Goal: Task Accomplishment & Management: Use online tool/utility

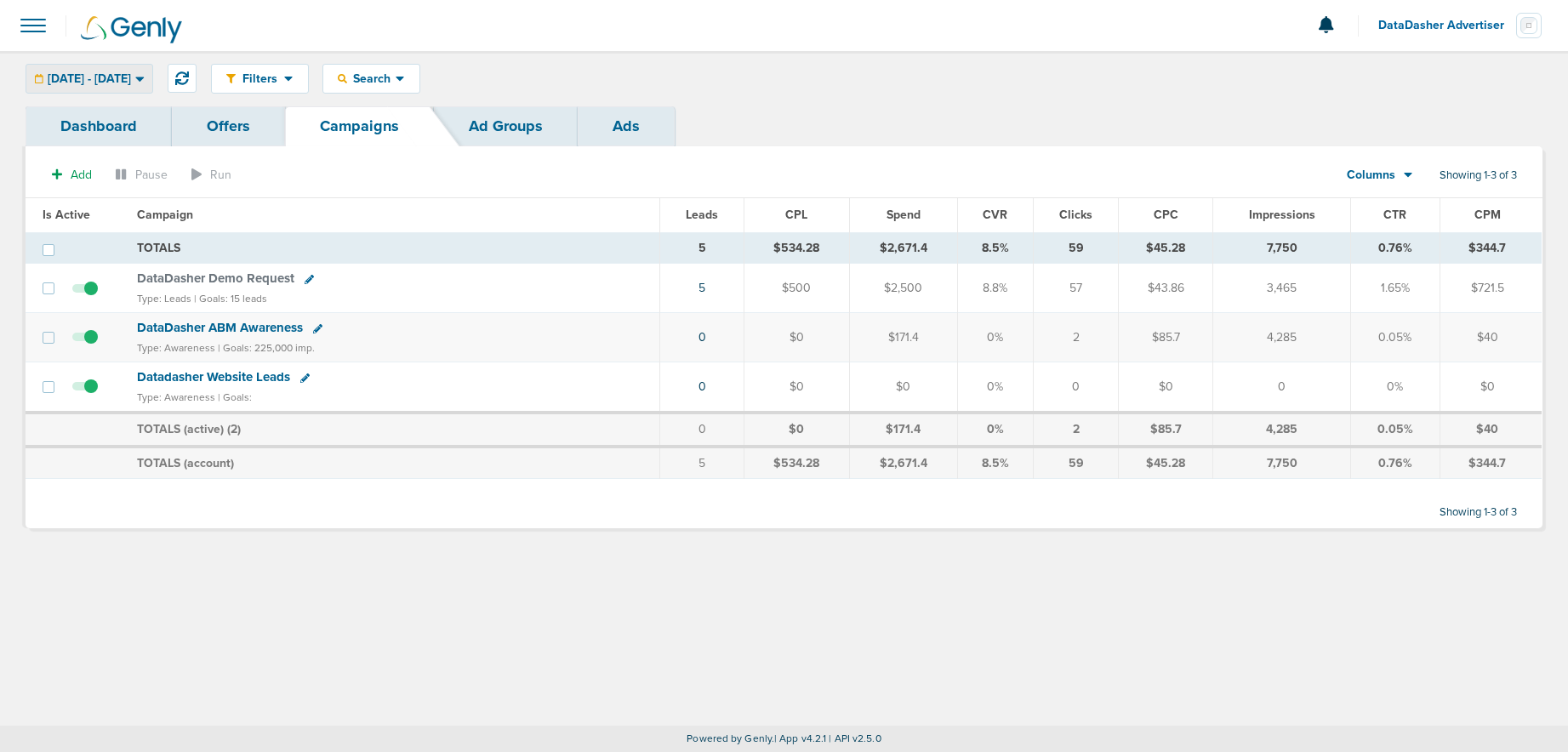
click at [131, 73] on span "[DATE] - [DATE]" at bounding box center [90, 79] width 84 height 12
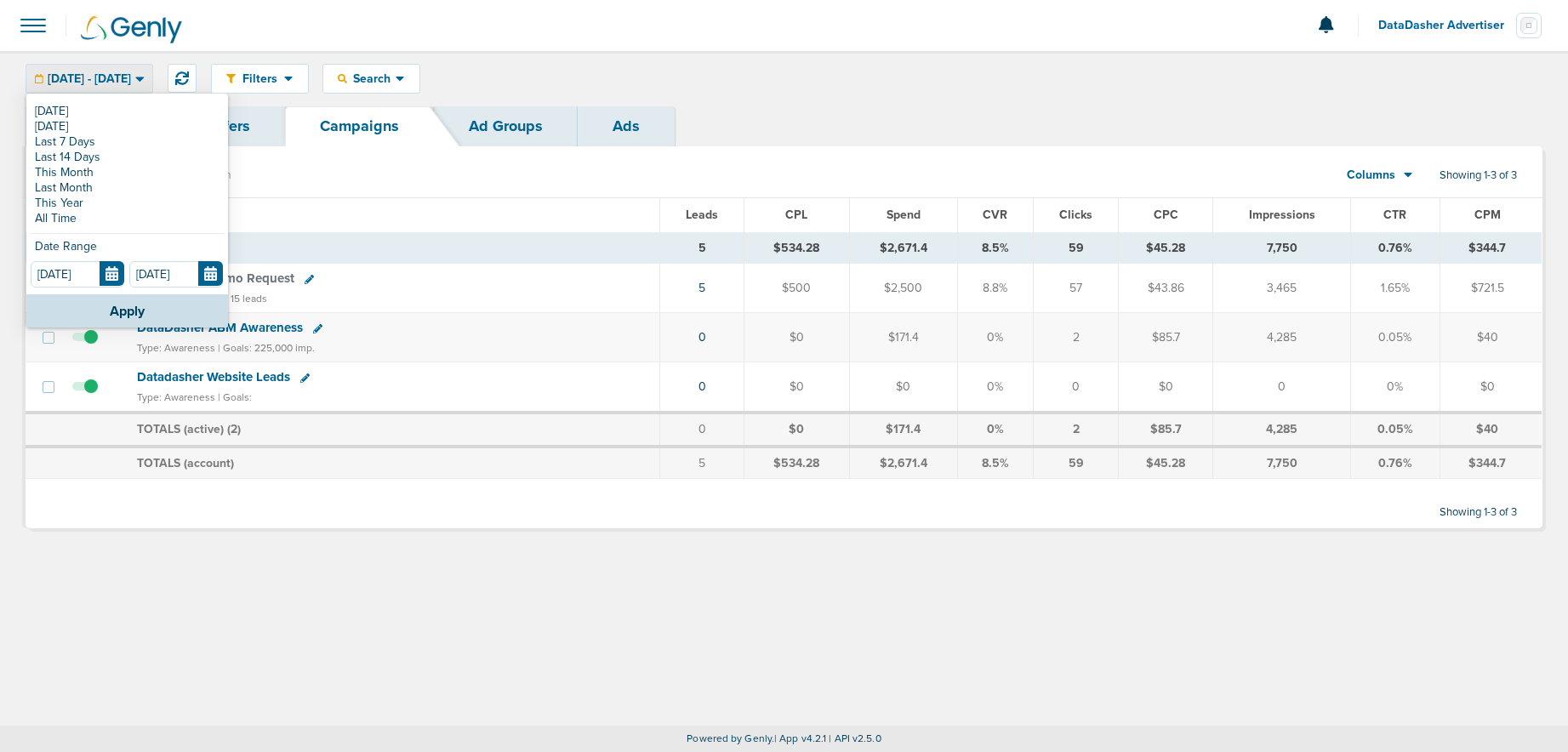
click at [95, 393] on label at bounding box center [84, 386] width 25 height 17
click at [85, 390] on input "checkbox" at bounding box center [85, 390] width 0 height 0
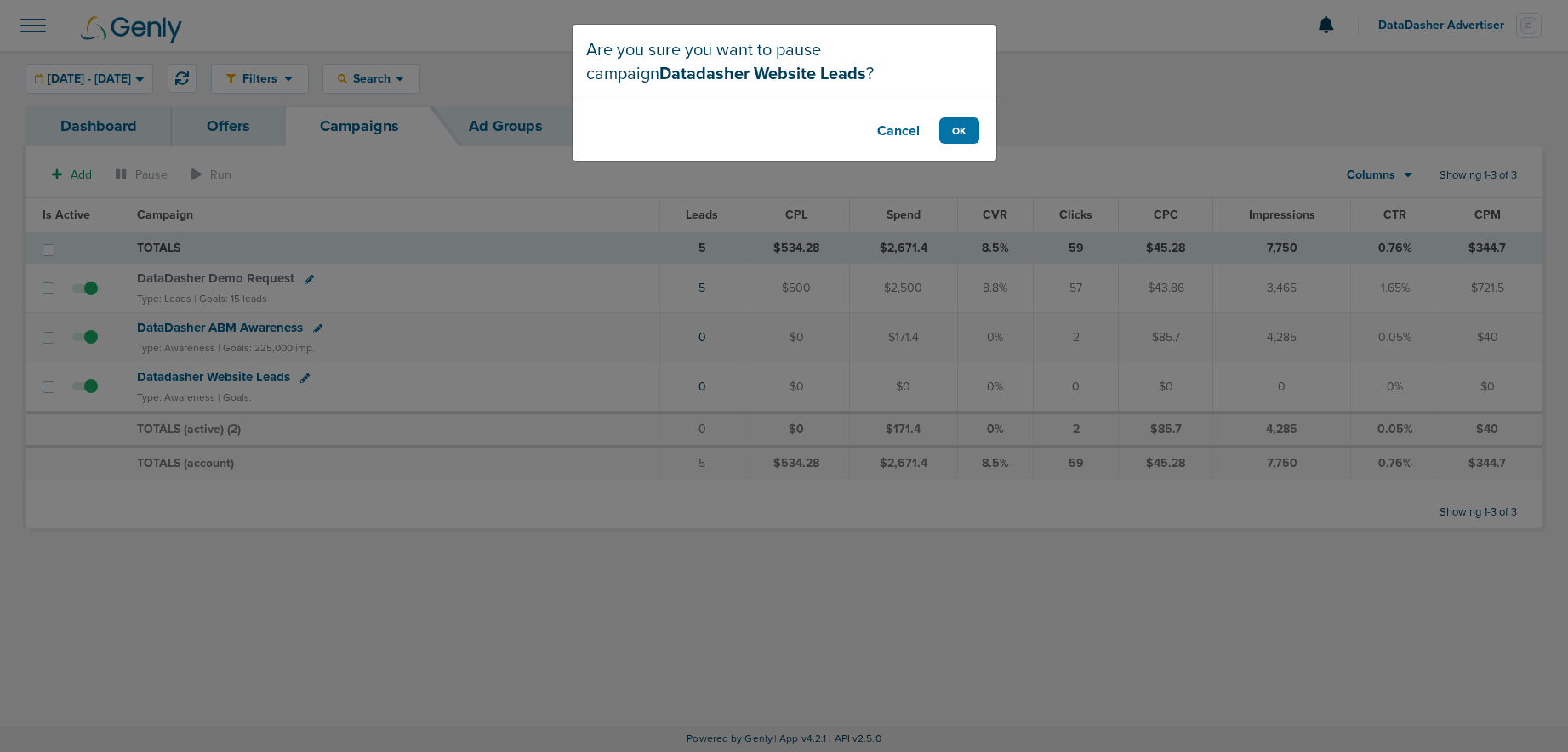
click at [917, 129] on button "Cancel" at bounding box center [898, 131] width 68 height 26
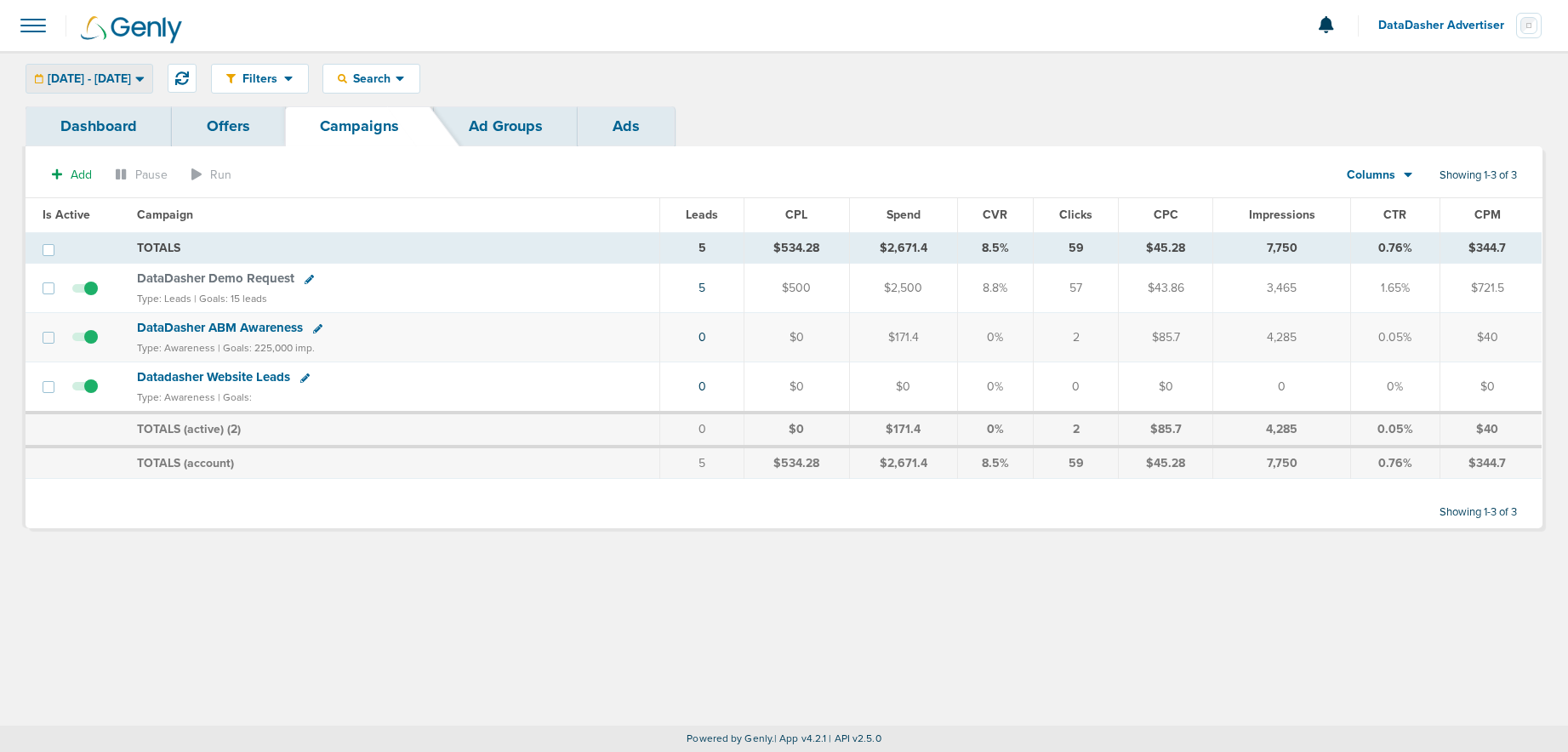
click at [77, 73] on span "[DATE] - [DATE]" at bounding box center [90, 79] width 84 height 12
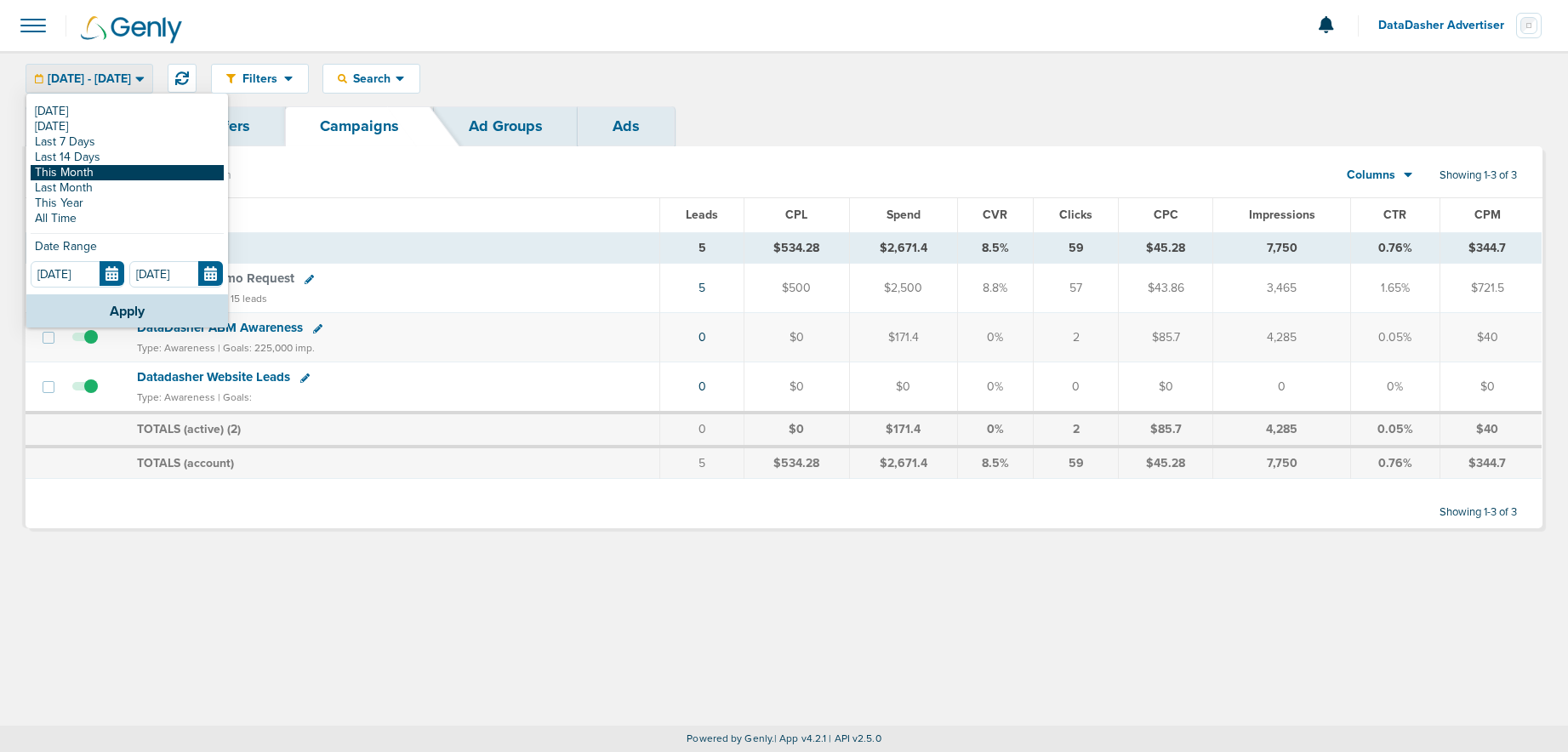
click at [88, 169] on link "This Month" at bounding box center [127, 173] width 193 height 16
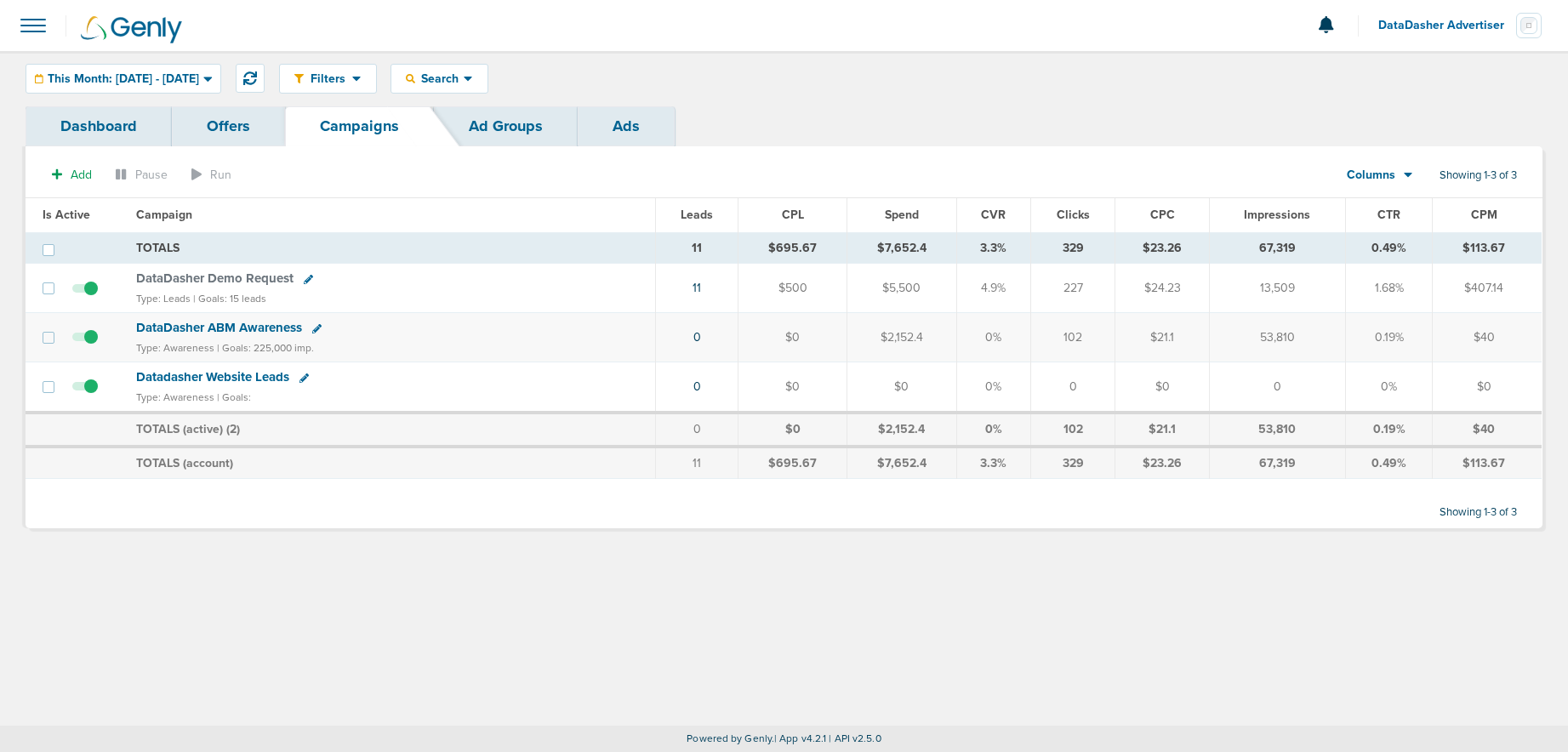
click at [216, 280] on span "DataDasher Demo Request" at bounding box center [214, 279] width 158 height 16
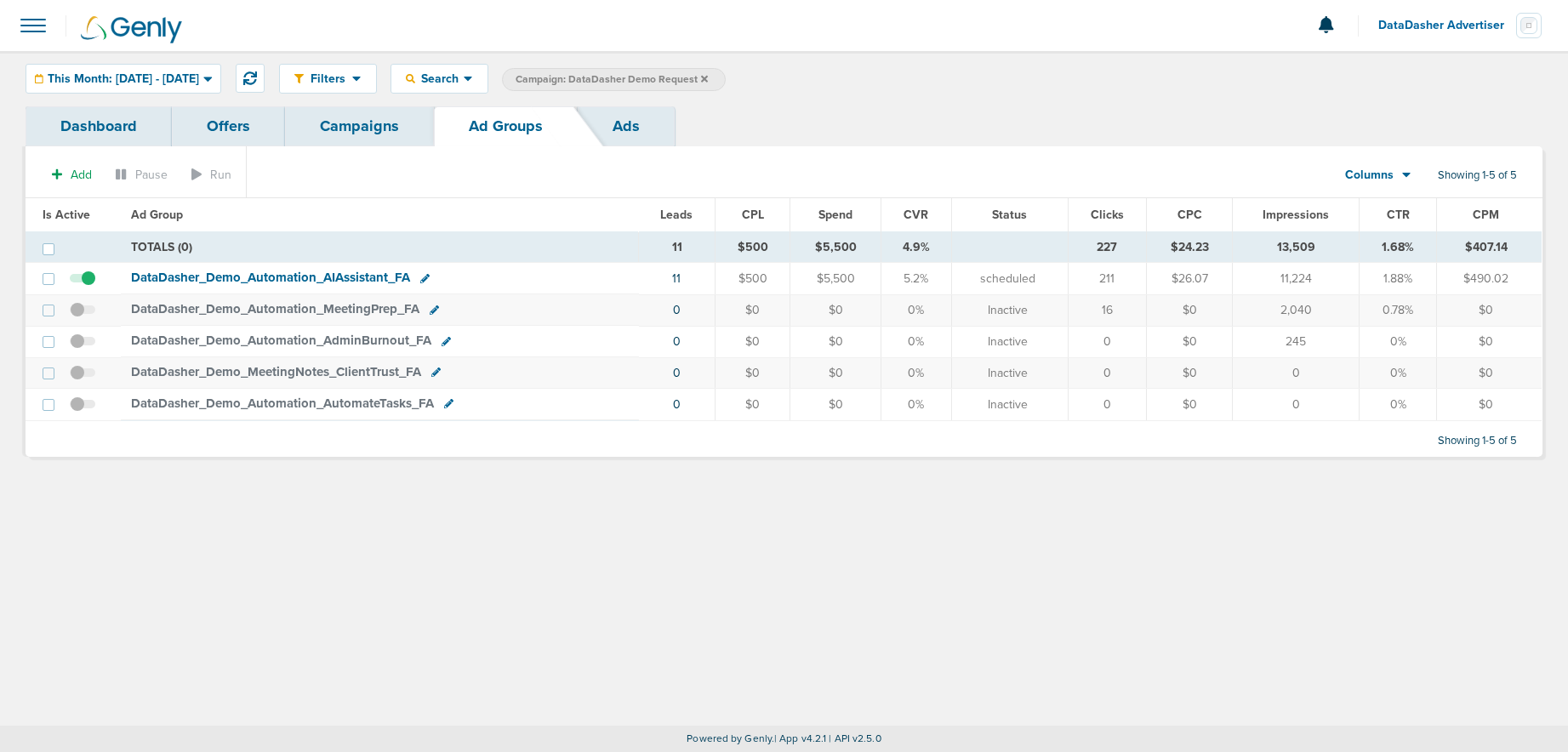
click at [340, 133] on link "Campaigns" at bounding box center [359, 126] width 149 height 40
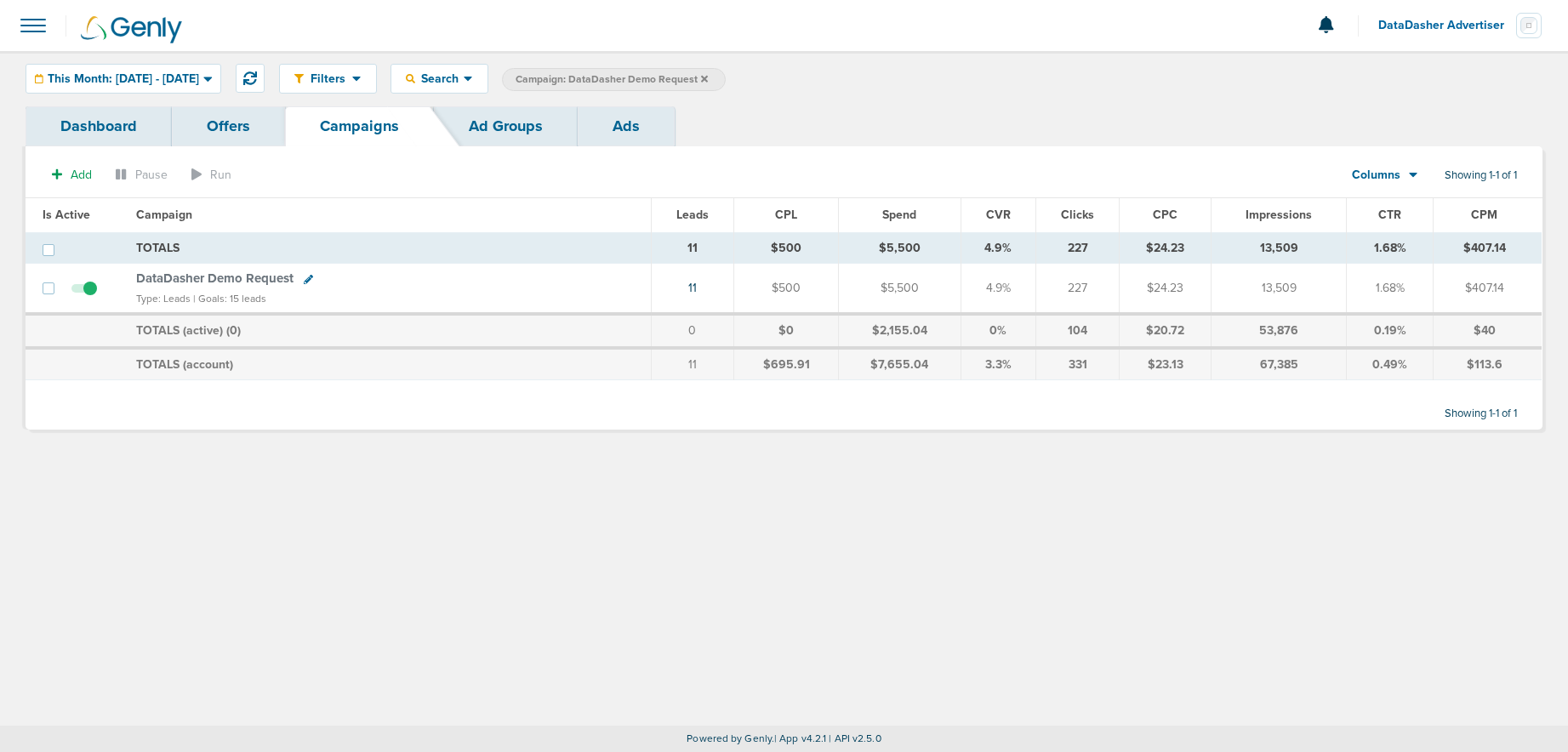
drag, startPoint x: 750, startPoint y: 78, endPoint x: 703, endPoint y: 105, distance: 54.2
click at [708, 78] on icon at bounding box center [704, 78] width 7 height 7
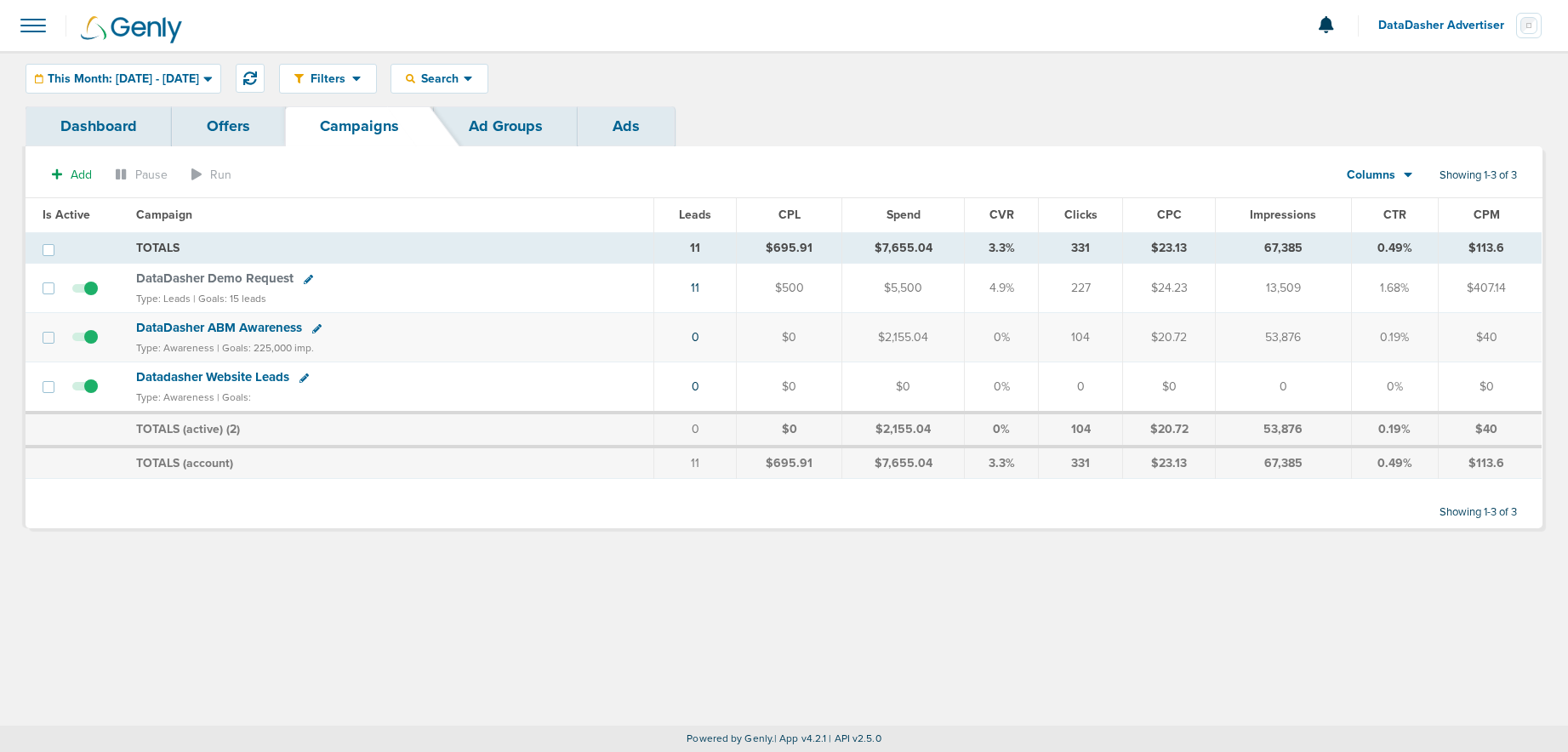
drag, startPoint x: 1259, startPoint y: 339, endPoint x: 1311, endPoint y: 338, distance: 52.0
click at [1311, 338] on td "53,876" at bounding box center [1282, 338] width 136 height 50
drag, startPoint x: 1481, startPoint y: 212, endPoint x: 1493, endPoint y: 213, distance: 12.0
click at [1493, 213] on span "CPM" at bounding box center [1486, 214] width 26 height 15
click at [1494, 213] on icon at bounding box center [1500, 214] width 12 height 12
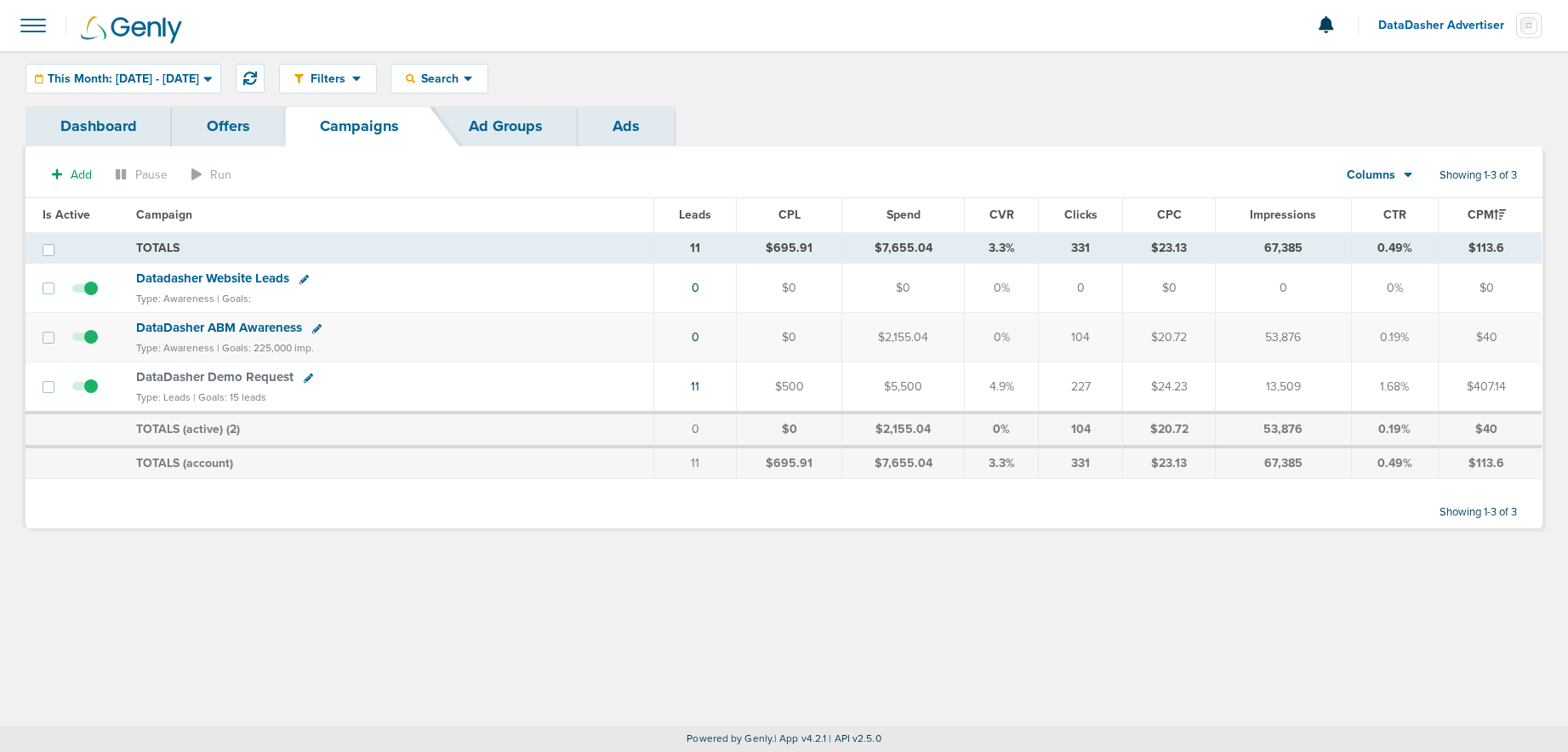
click at [1390, 214] on span "CTR" at bounding box center [1395, 214] width 23 height 15
drag, startPoint x: 1229, startPoint y: 213, endPoint x: 1302, endPoint y: 212, distance: 73.0
click at [1302, 212] on th "Impressions" at bounding box center [1282, 215] width 136 height 34
click at [223, 282] on span "DataDasher Demo Request" at bounding box center [214, 279] width 158 height 16
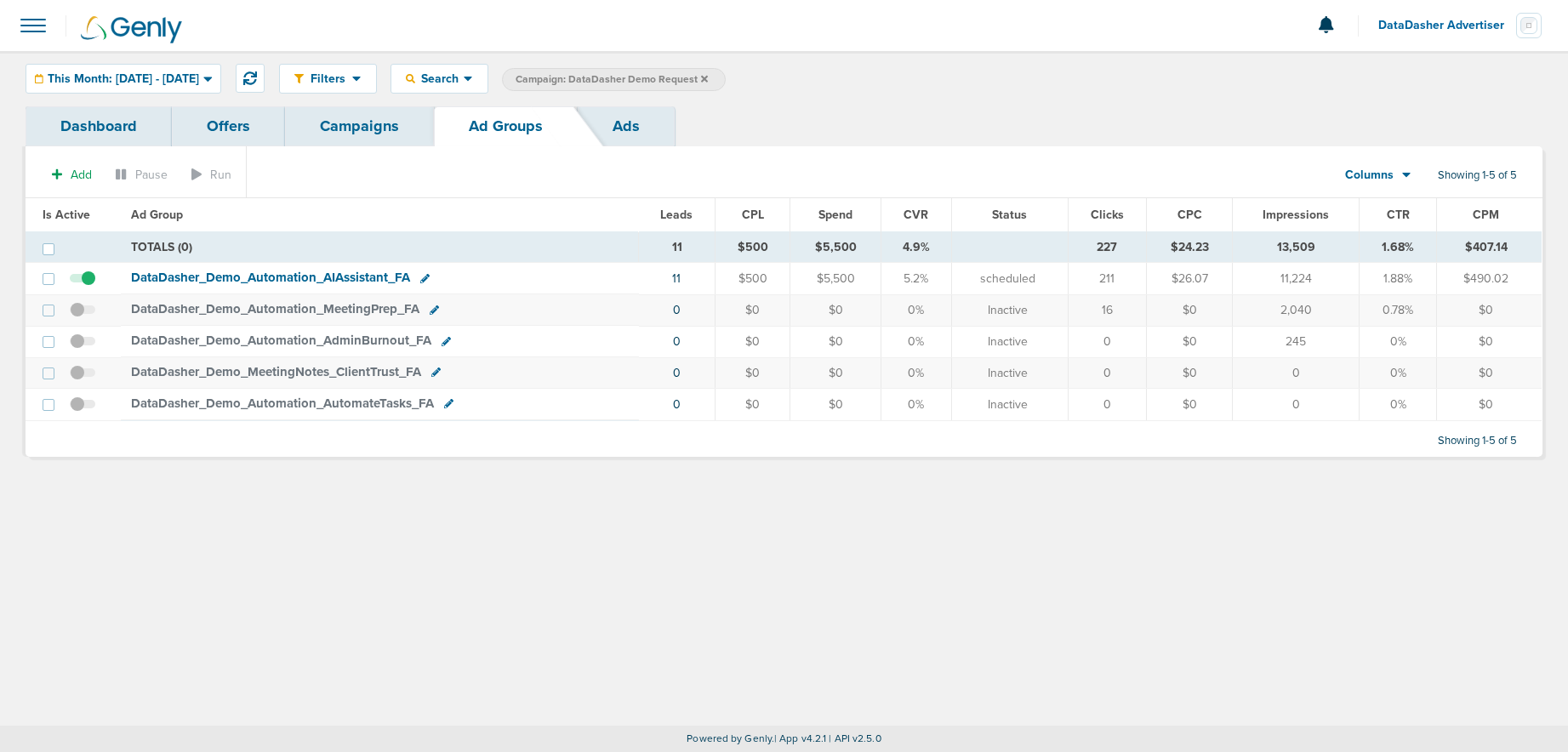
click at [244, 279] on span "DataDasher_ Demo_ Automation_ AIAssistant_ FA" at bounding box center [270, 278] width 279 height 16
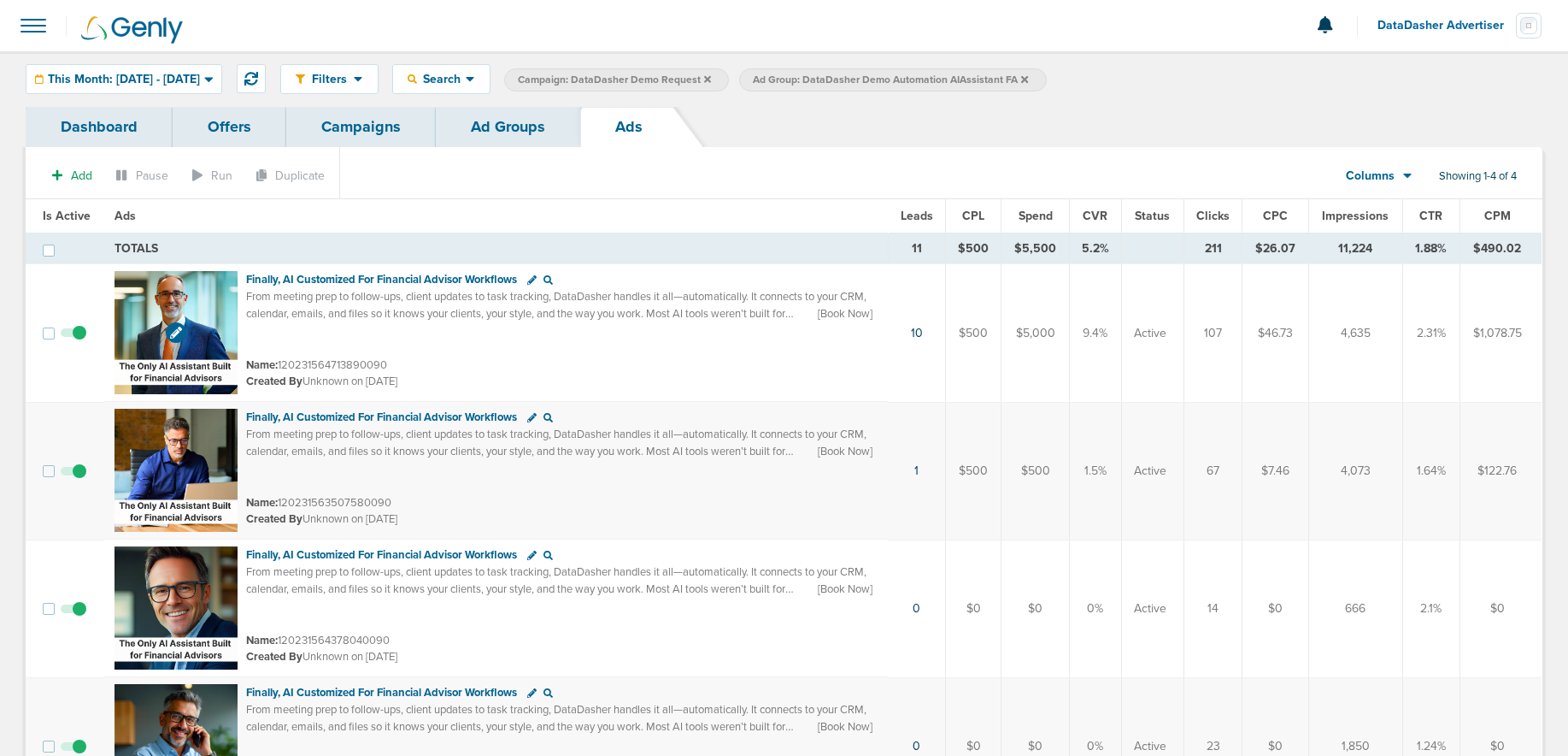
click at [201, 304] on img at bounding box center [176, 332] width 123 height 123
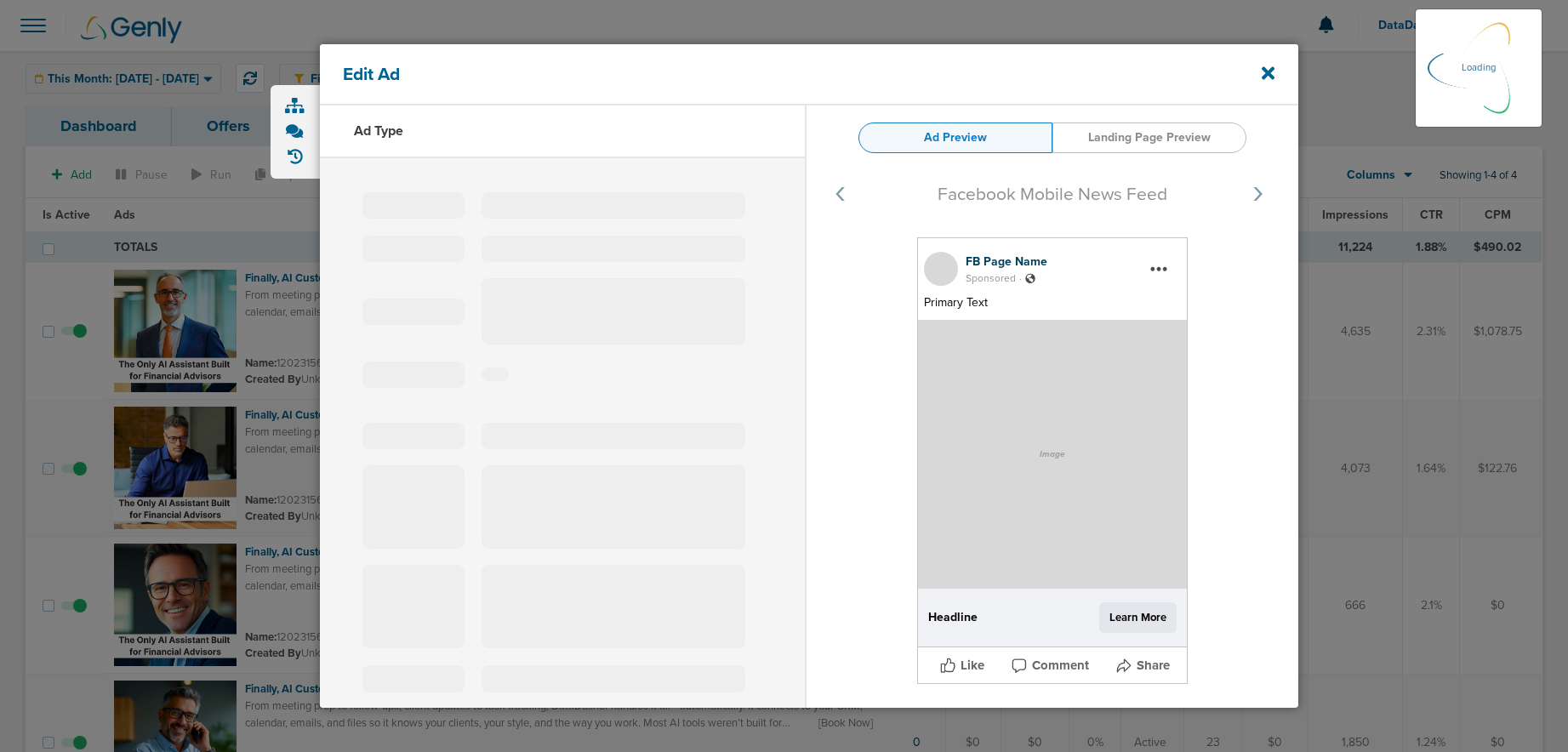
select select "learn_more"
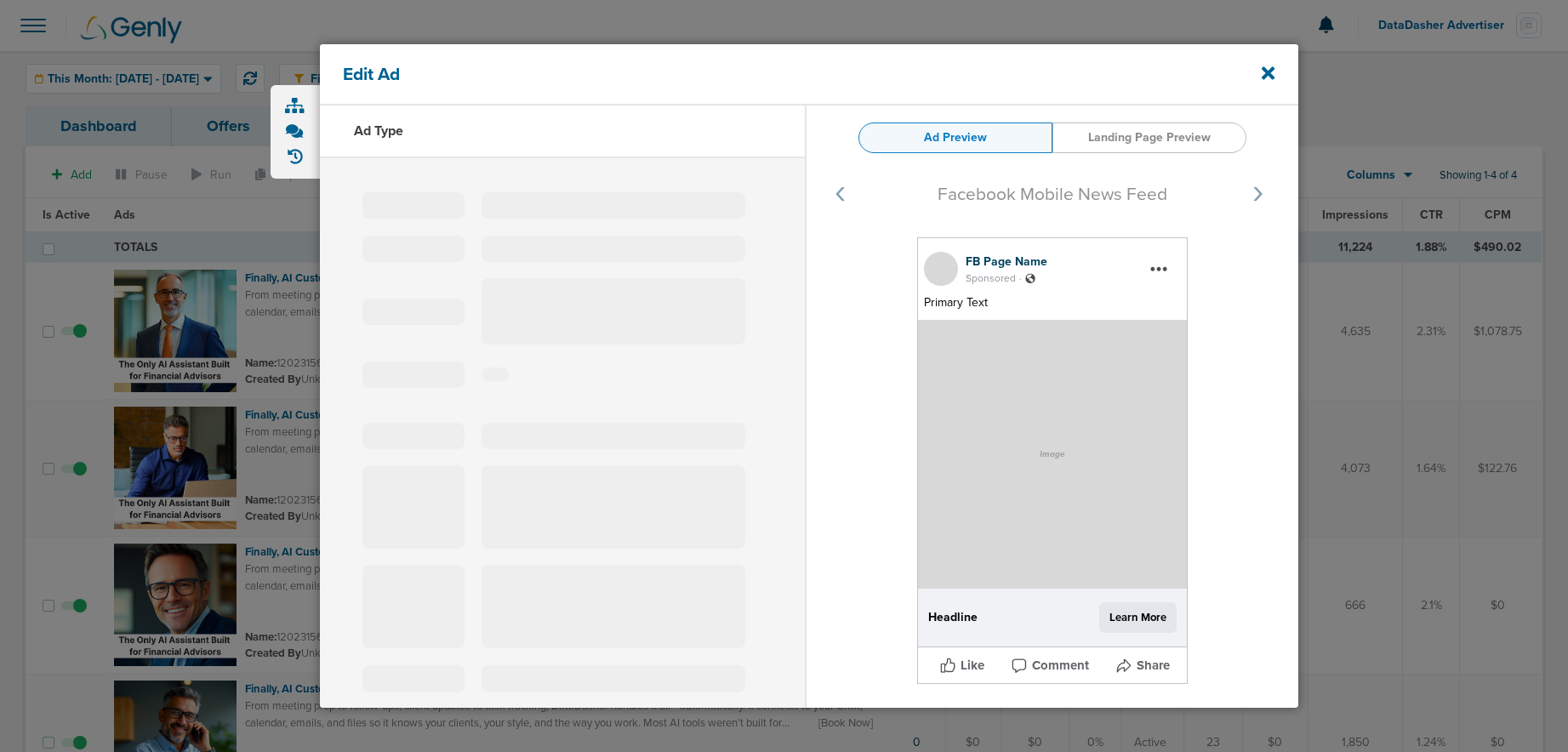
type input "120231564713890090"
type input "Finally, AI Customized For Financial Advisor Workflows"
type textarea "From meeting prep to follow-ups, client updates to task tracking, DataDasher ha…"
select select "book_travel"
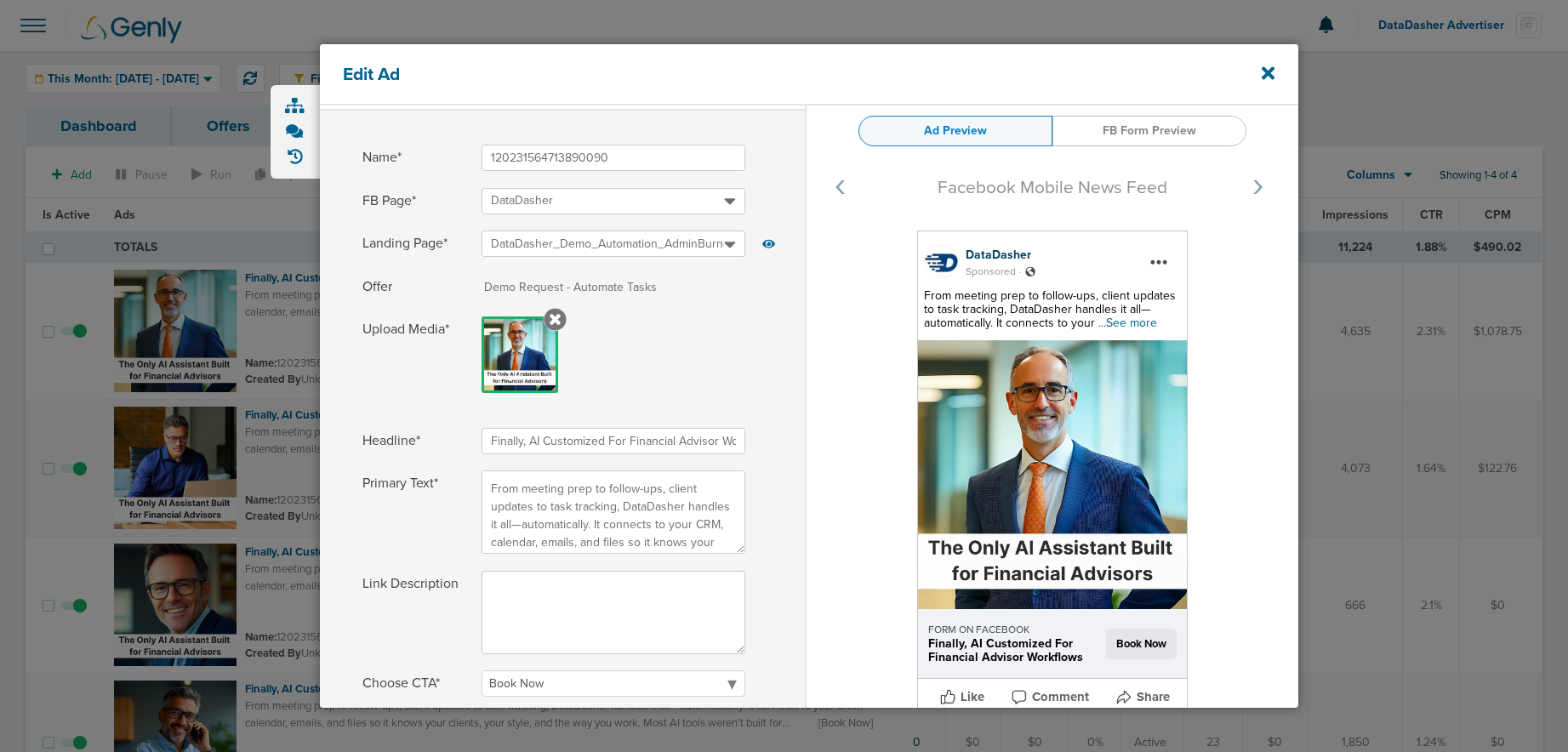
scroll to position [49, 0]
click at [1128, 322] on span "...See more" at bounding box center [1127, 323] width 58 height 15
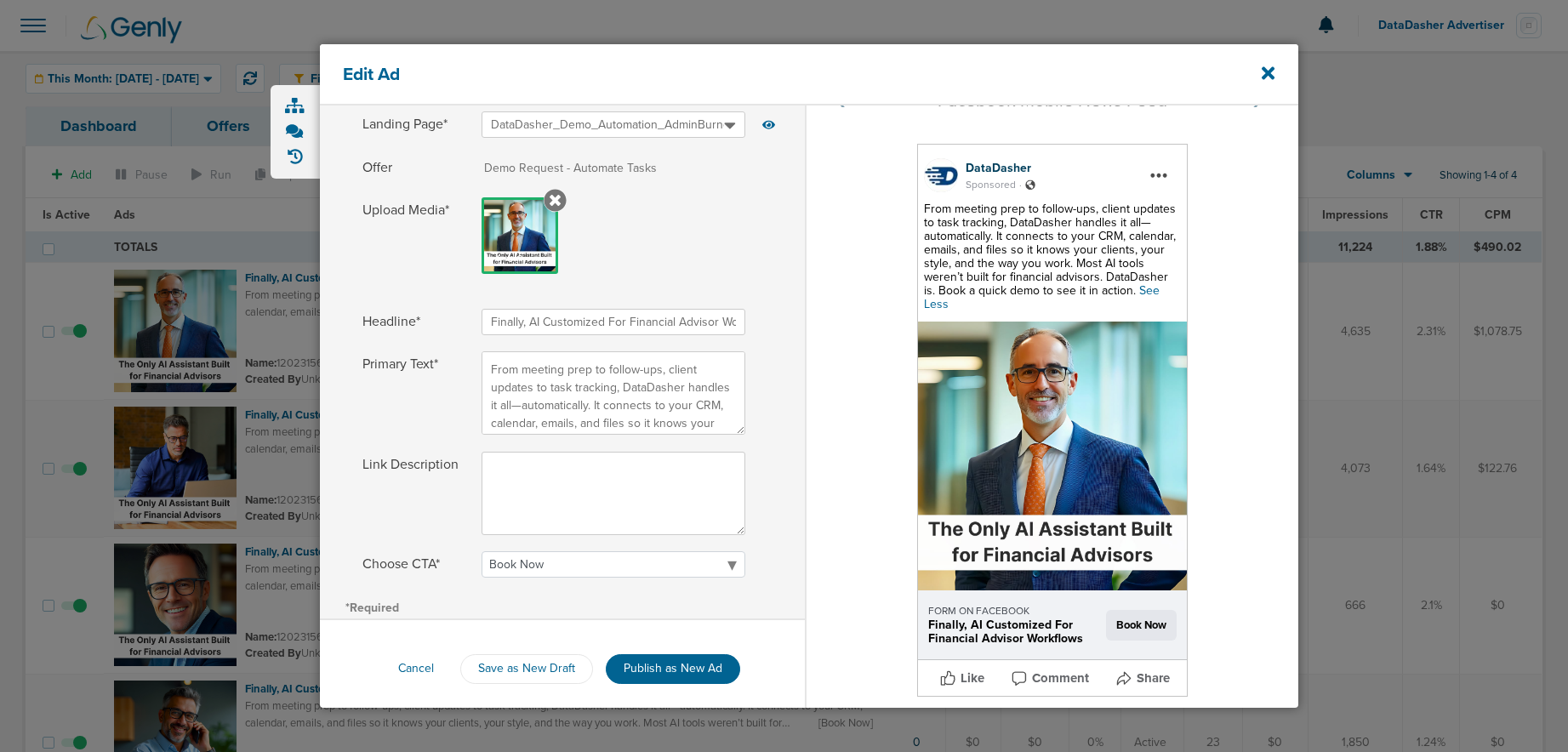
scroll to position [165, 0]
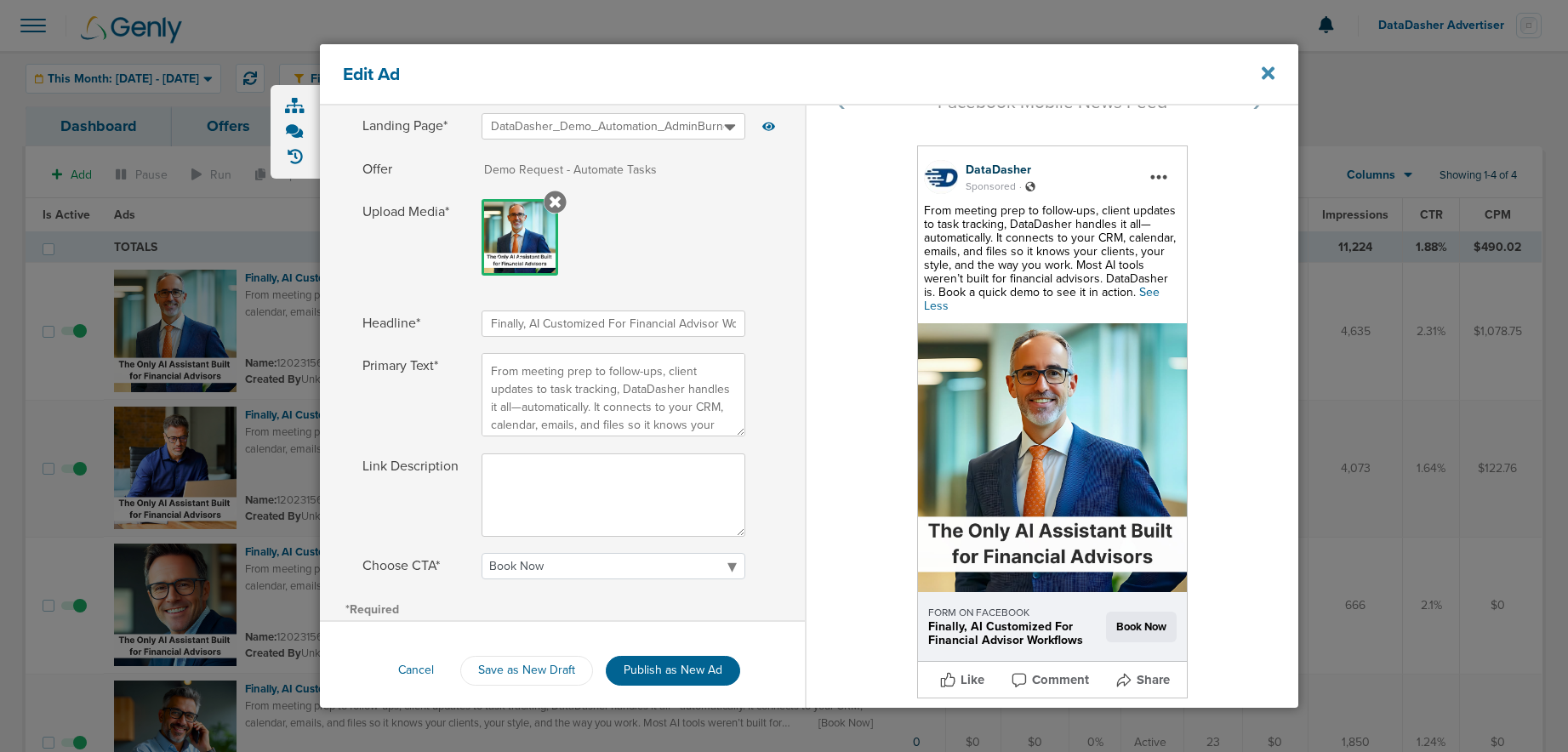
click at [1262, 75] on icon at bounding box center [1268, 72] width 13 height 18
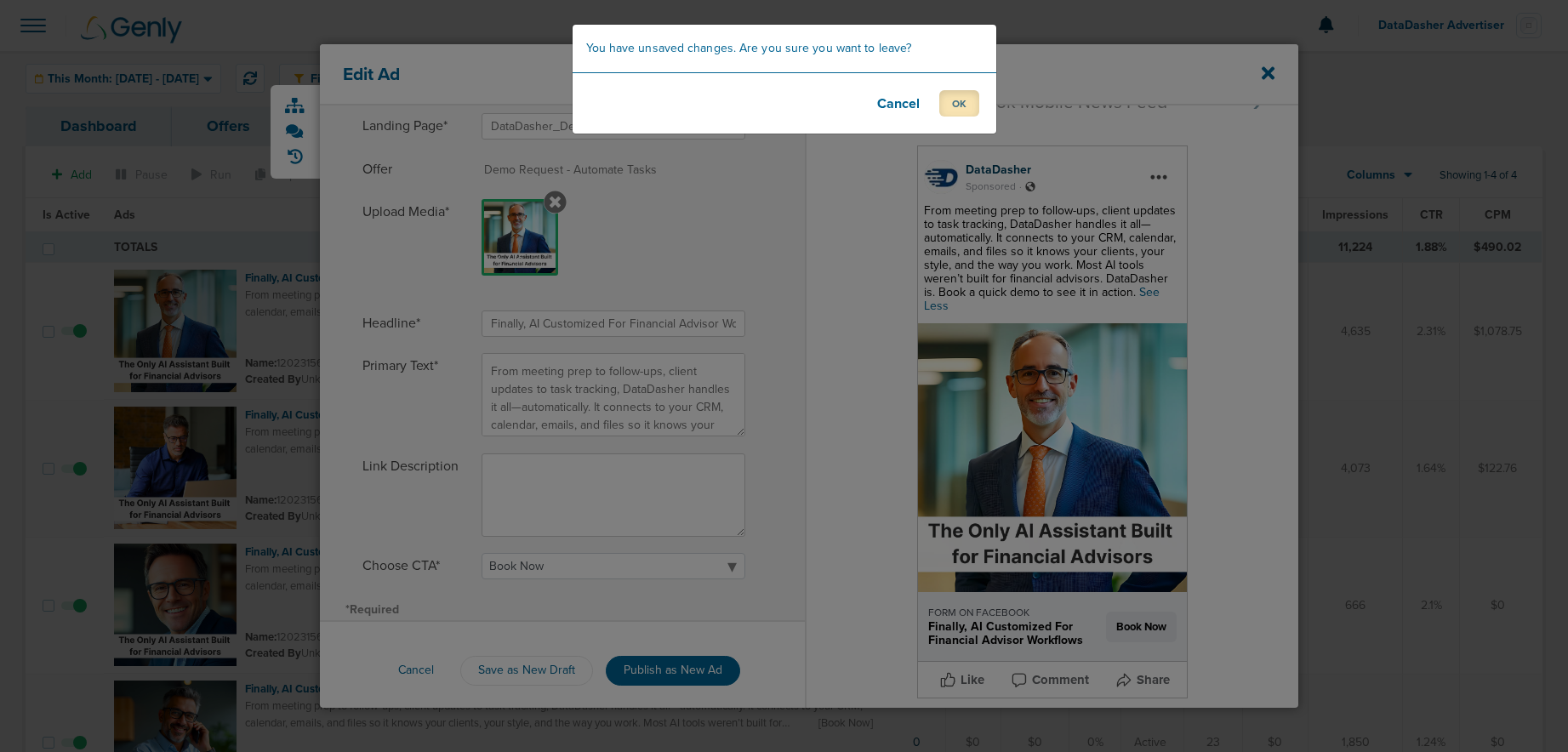
click at [947, 104] on button "OK" at bounding box center [959, 104] width 40 height 26
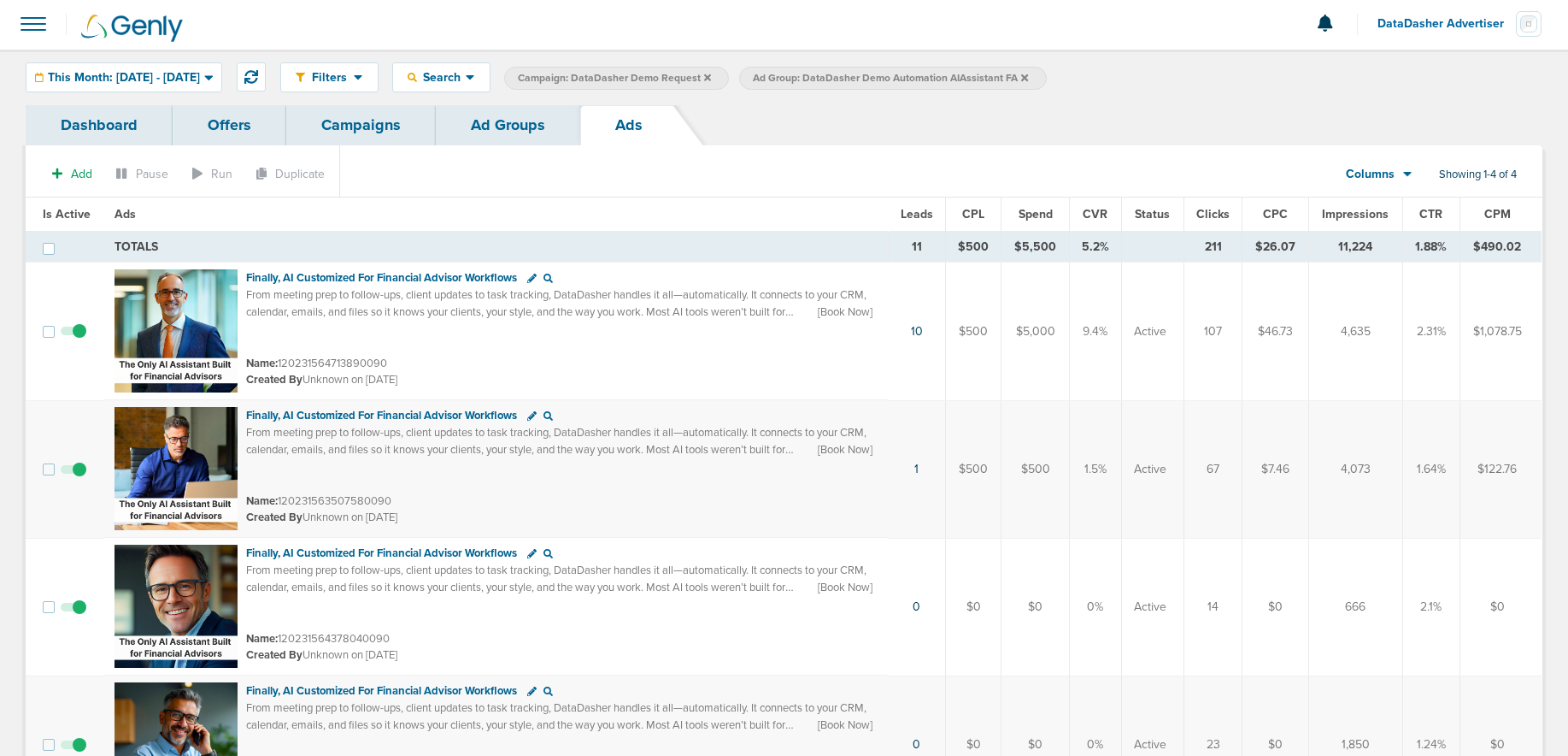
scroll to position [1, 0]
drag, startPoint x: 1074, startPoint y: 327, endPoint x: 1112, endPoint y: 332, distance: 38.3
click at [1112, 332] on td "9.4%" at bounding box center [1095, 332] width 52 height 138
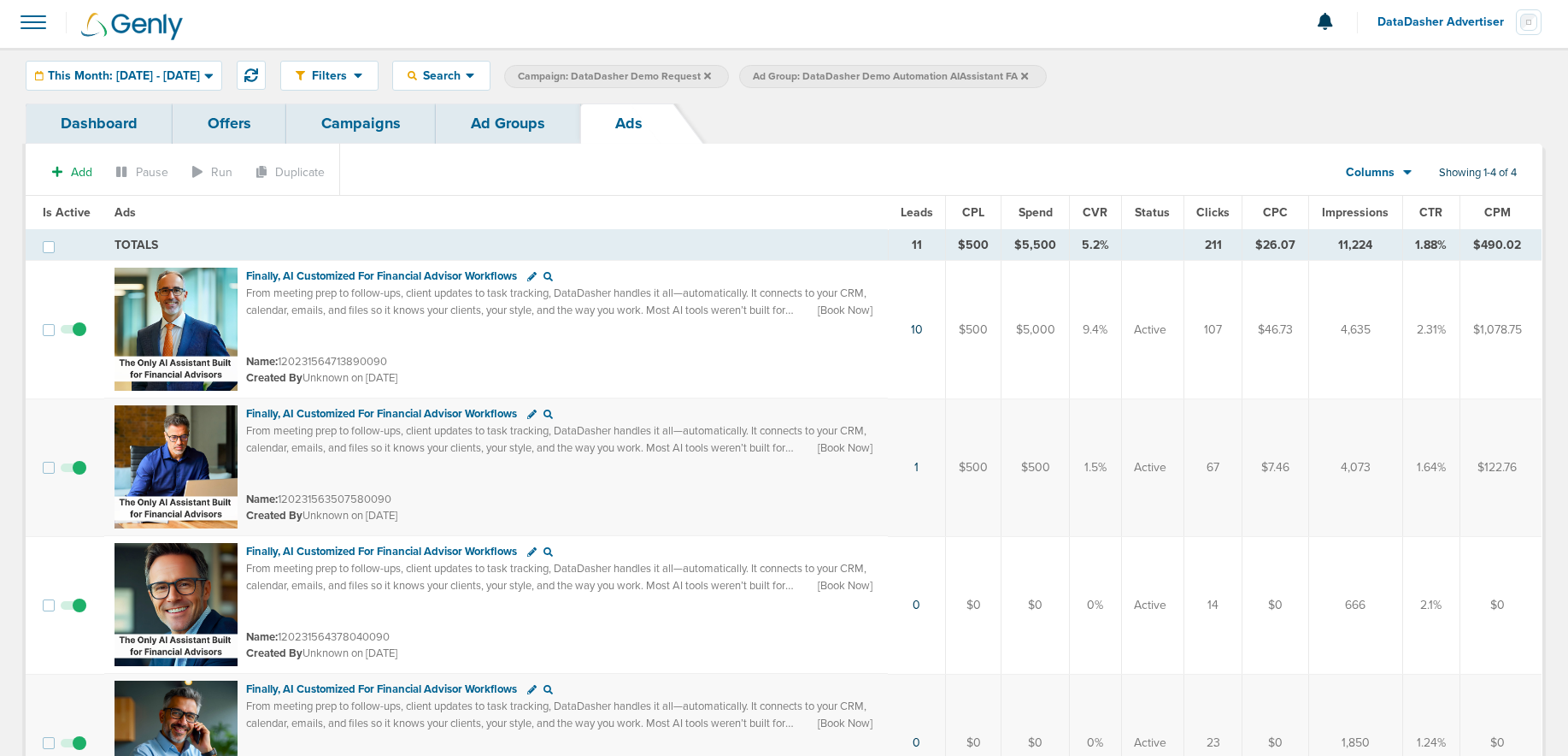
scroll to position [2, 0]
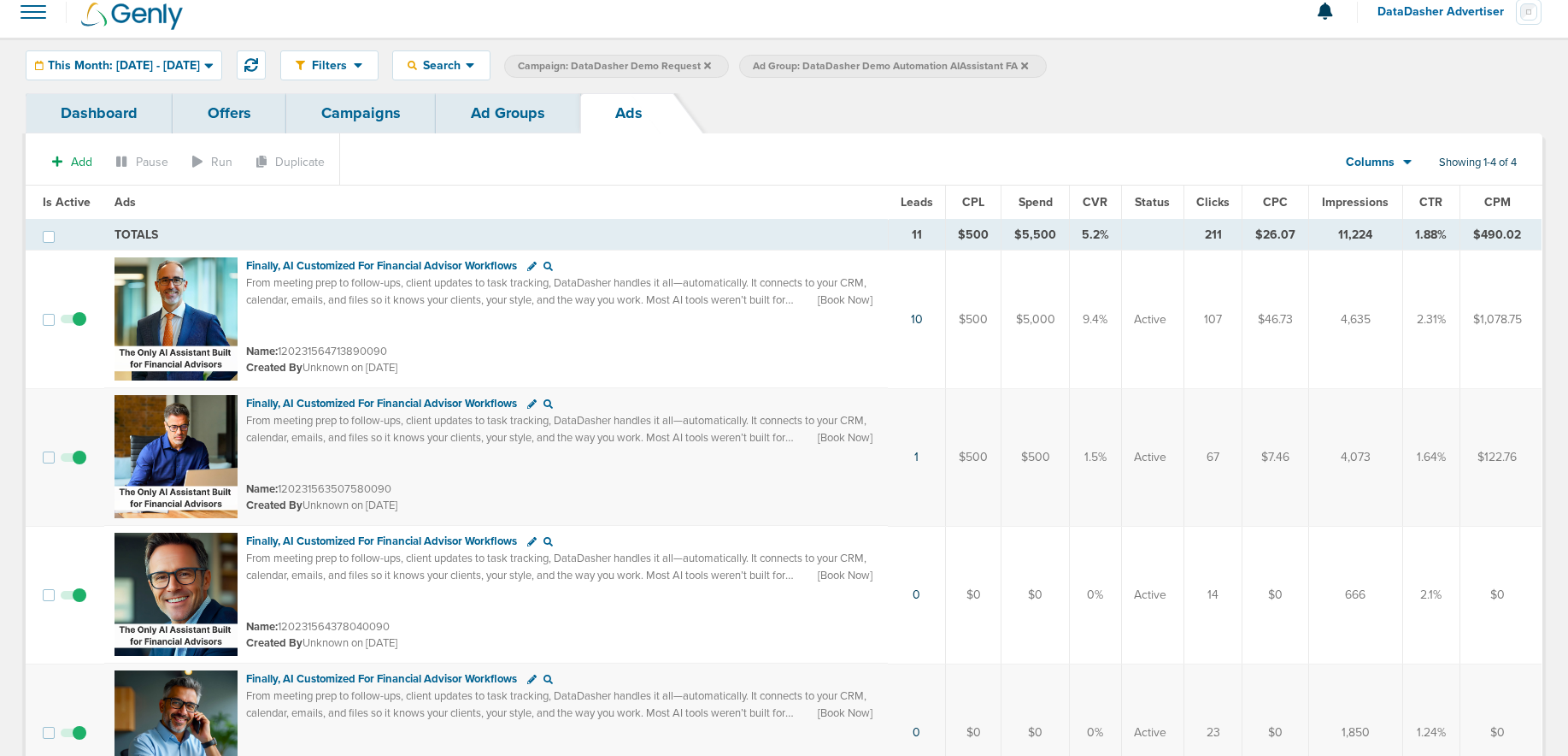
drag, startPoint x: 1412, startPoint y: 328, endPoint x: 1441, endPoint y: 329, distance: 29.0
click at [1441, 329] on td "2.31%" at bounding box center [1431, 319] width 56 height 138
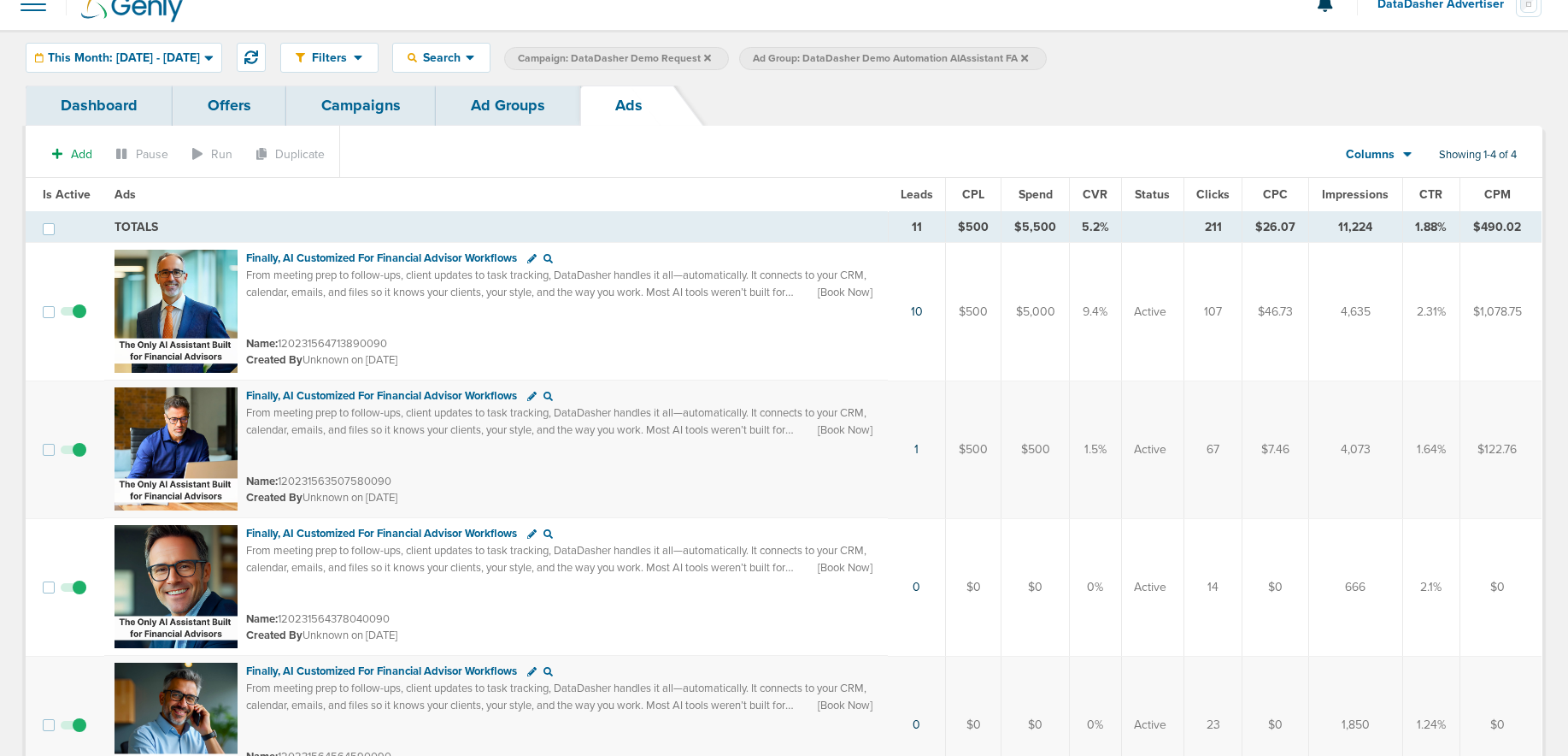
scroll to position [25, 0]
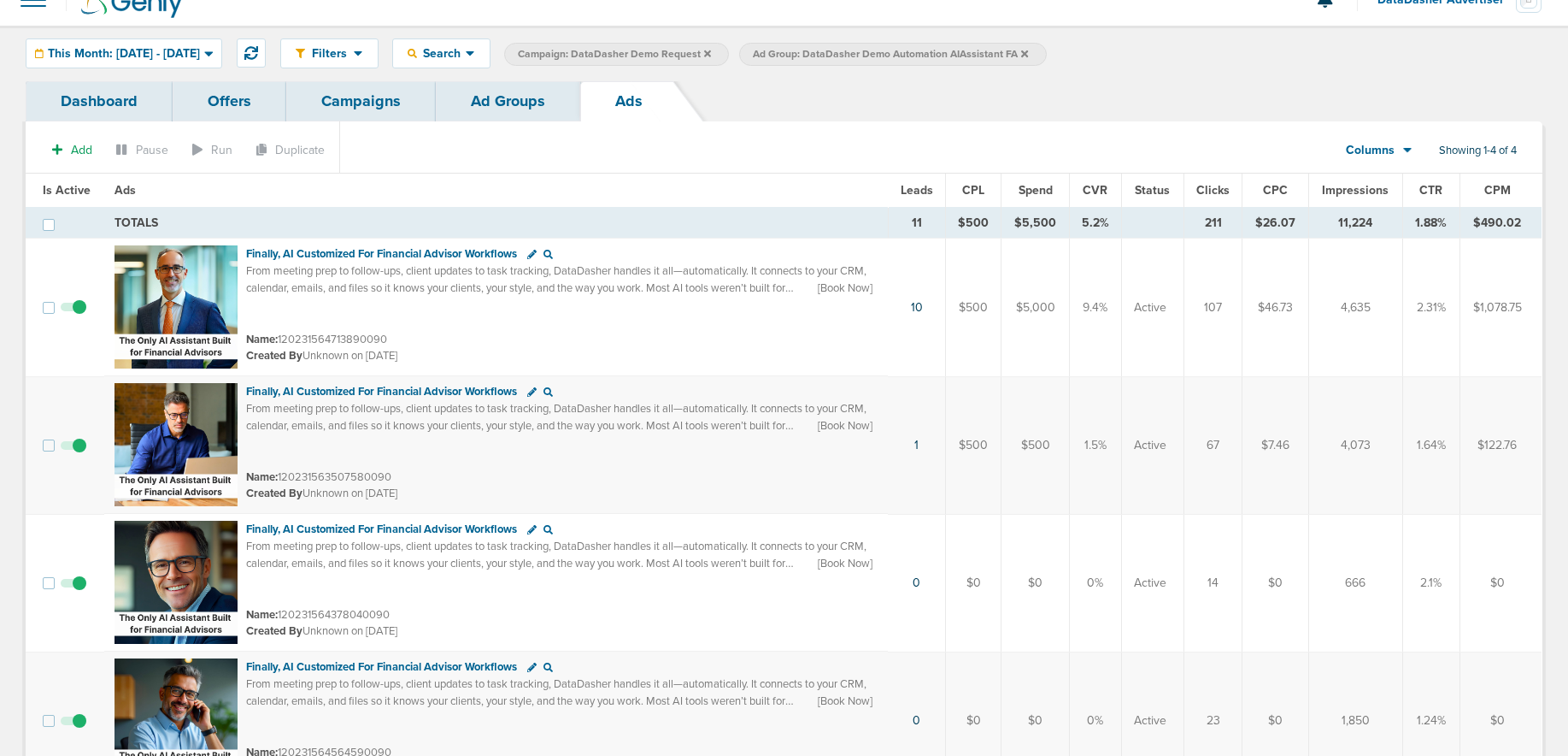
drag, startPoint x: 1079, startPoint y: 307, endPoint x: 1103, endPoint y: 307, distance: 24.0
click at [1103, 307] on td "9.4%" at bounding box center [1095, 308] width 52 height 138
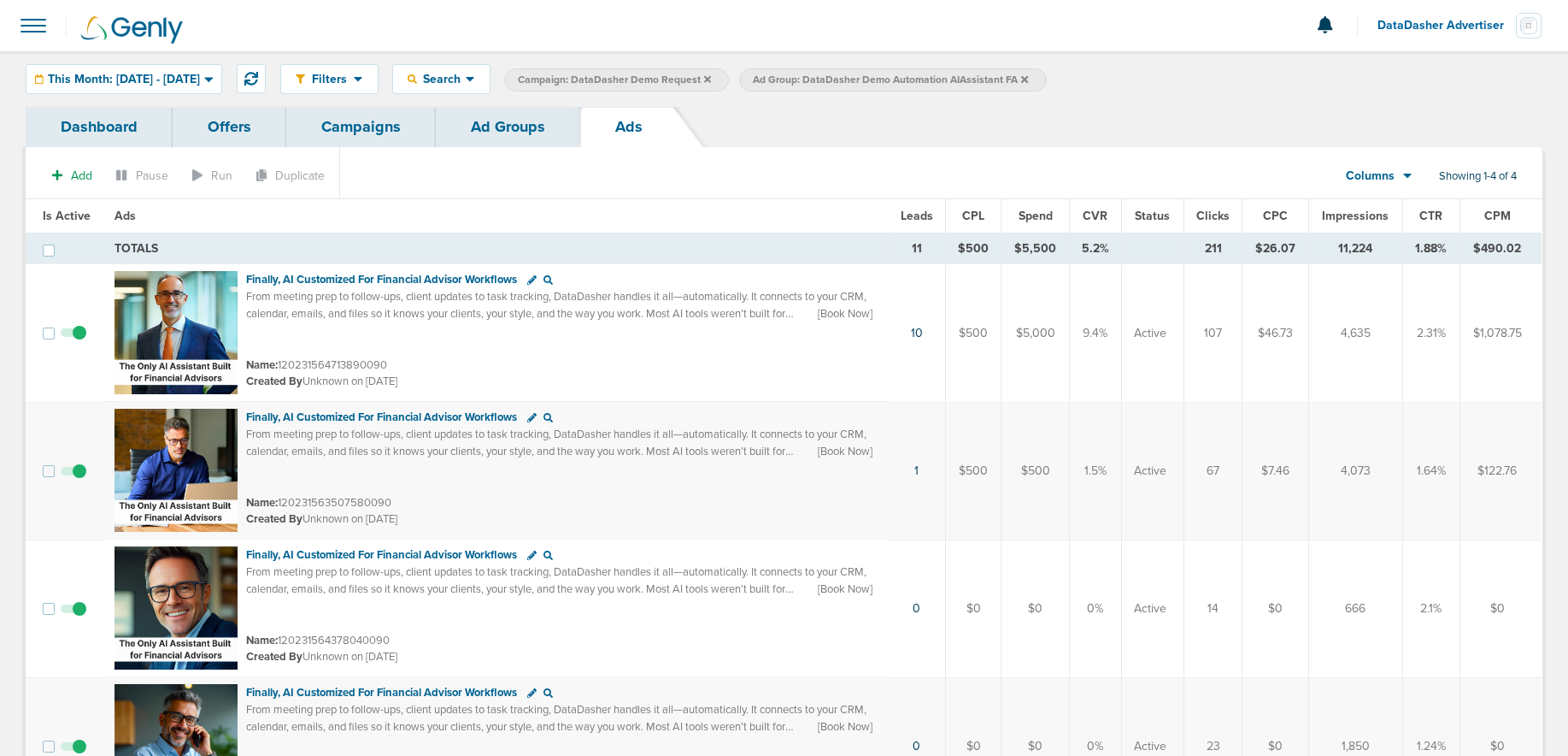
scroll to position [1, 0]
click at [473, 124] on link "Ad Groups" at bounding box center [507, 126] width 144 height 40
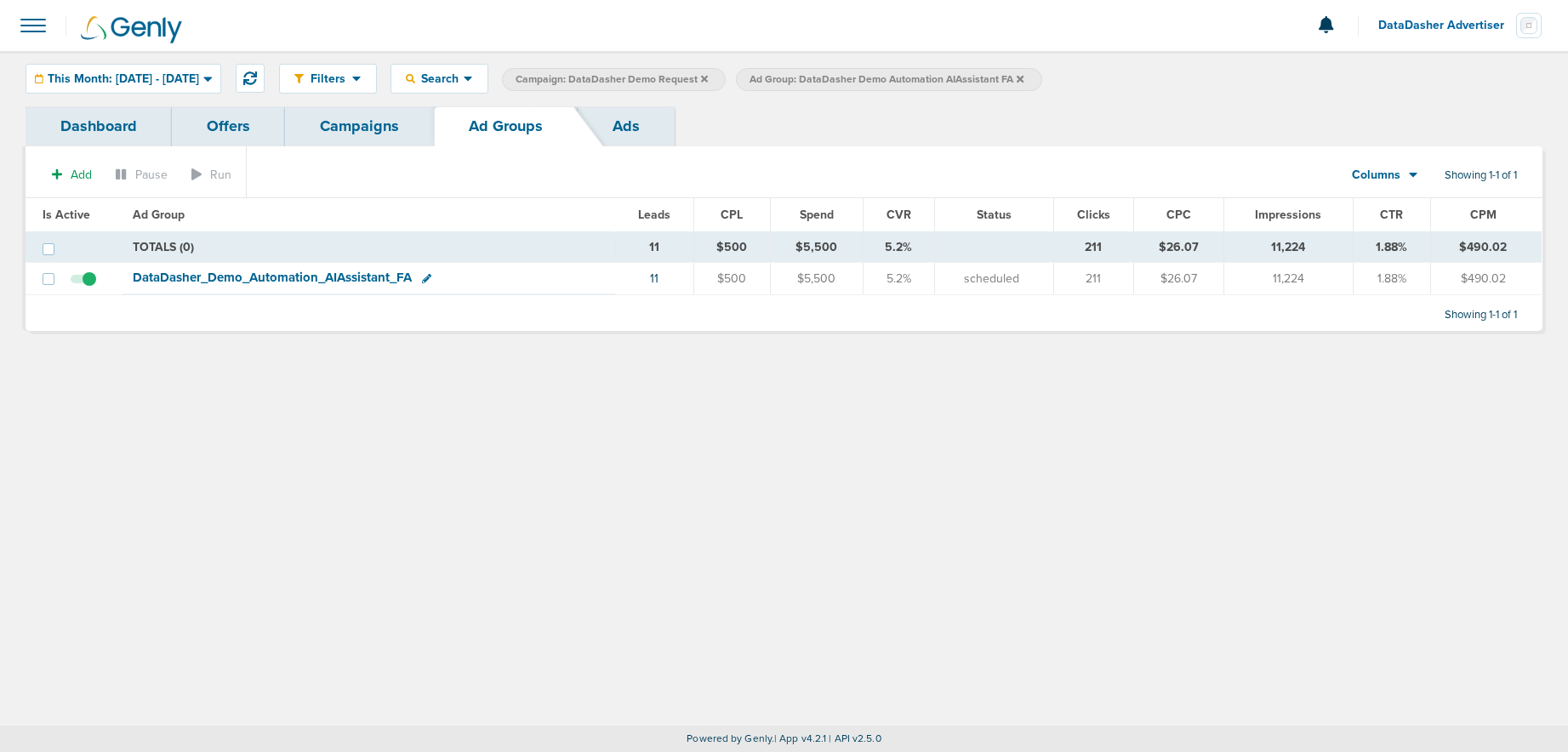
click at [392, 125] on link "Campaigns" at bounding box center [359, 126] width 149 height 40
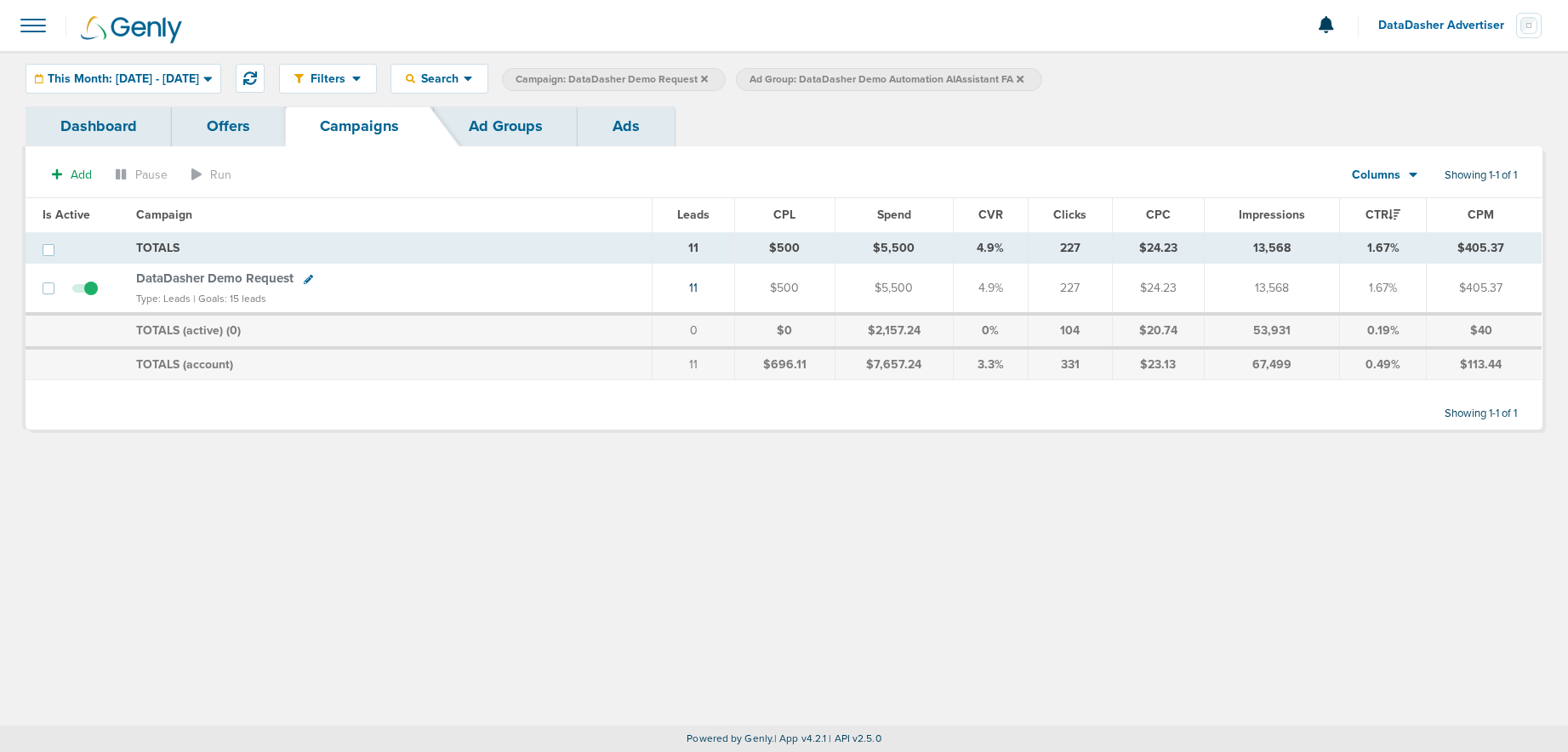
click at [1023, 78] on icon at bounding box center [1020, 79] width 7 height 10
click at [708, 81] on icon at bounding box center [704, 79] width 7 height 10
